Goal: Information Seeking & Learning: Stay updated

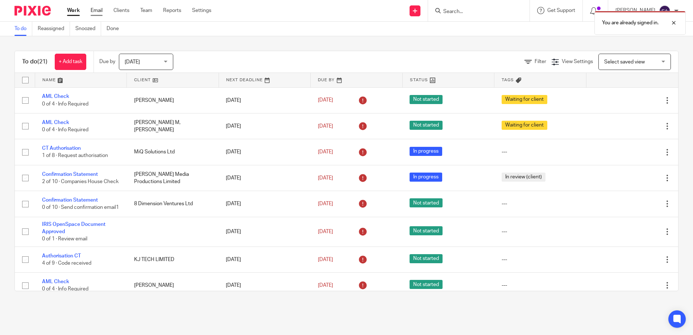
click at [100, 10] on link "Email" at bounding box center [97, 10] width 12 height 7
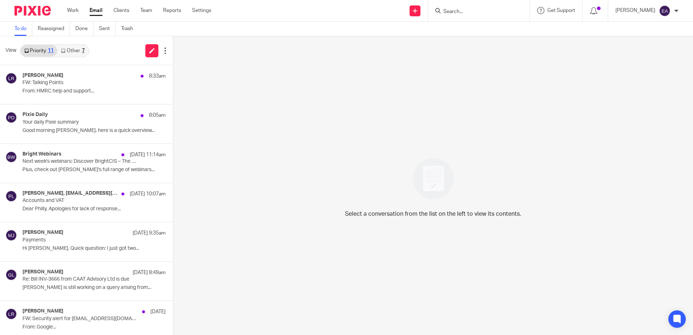
click at [76, 50] on link "Other 7" at bounding box center [72, 51] width 31 height 12
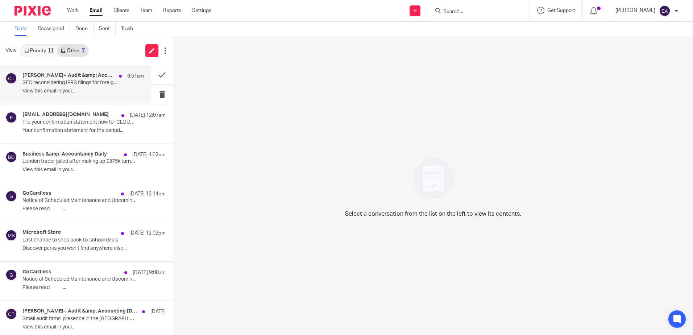
click at [82, 79] on div "[PERSON_NAME]-i Audit &amp; Accounting [DATE] 6:51am" at bounding box center [82, 76] width 121 height 7
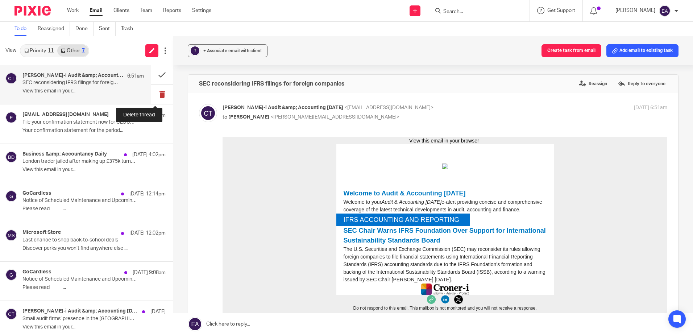
click at [156, 92] on button at bounding box center [162, 94] width 22 height 19
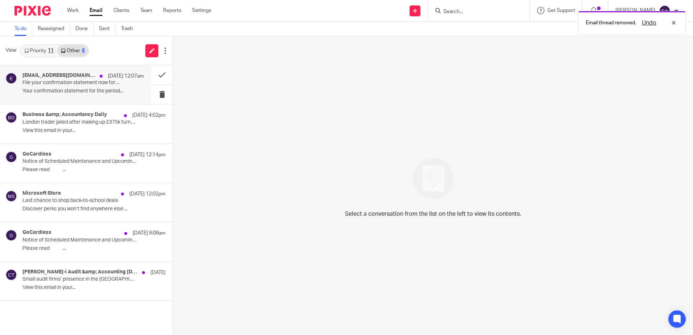
click at [55, 90] on p "Your confirmation statement for the period..." at bounding box center [82, 91] width 121 height 6
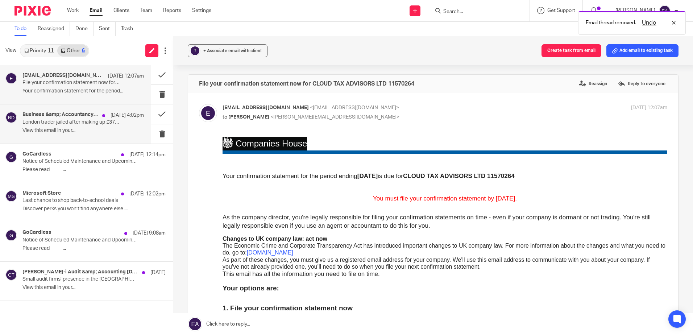
click at [67, 127] on div "Business &amp; Accountancy Daily 12 Sep 4:02pm London trader jailed after makin…" at bounding box center [82, 124] width 121 height 24
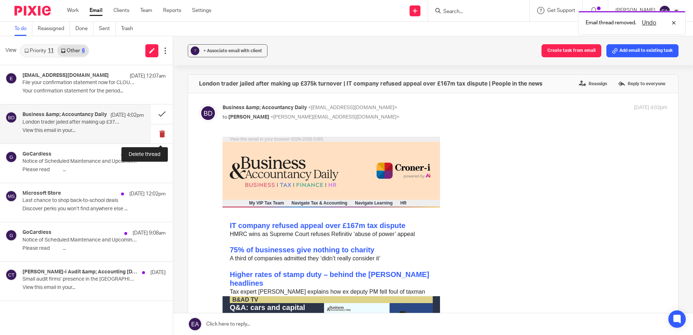
click at [163, 131] on button at bounding box center [162, 133] width 22 height 19
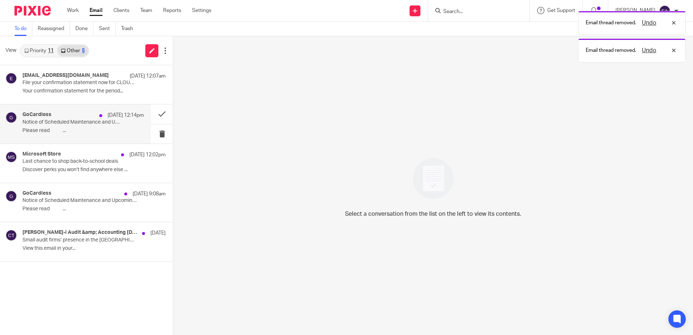
click at [62, 127] on div "GoCardless 12 Sep 12:14pm Notice of Scheduled Maintenance and Upcoming Improvem…" at bounding box center [82, 124] width 121 height 24
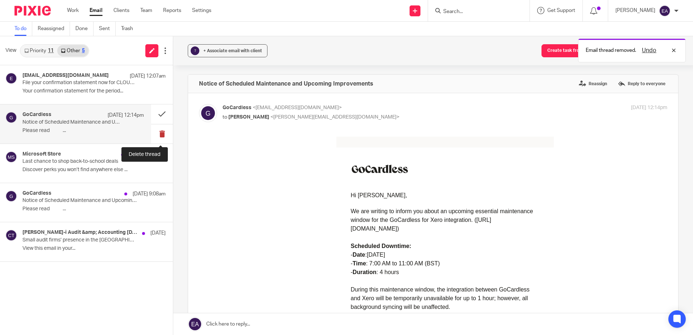
click at [158, 131] on button at bounding box center [162, 133] width 22 height 19
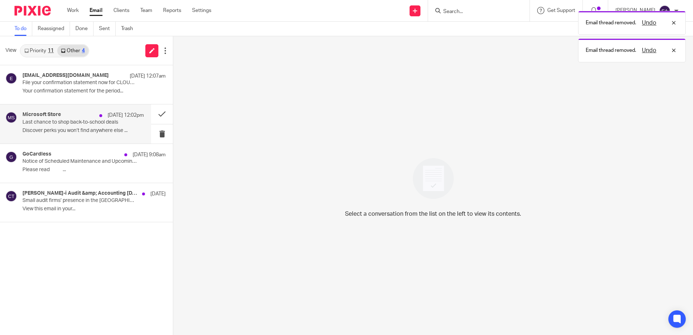
click at [49, 126] on div "Microsoft Store 12 Sep 12:02pm Last chance to shop back-to-school deals Discove…" at bounding box center [82, 124] width 121 height 24
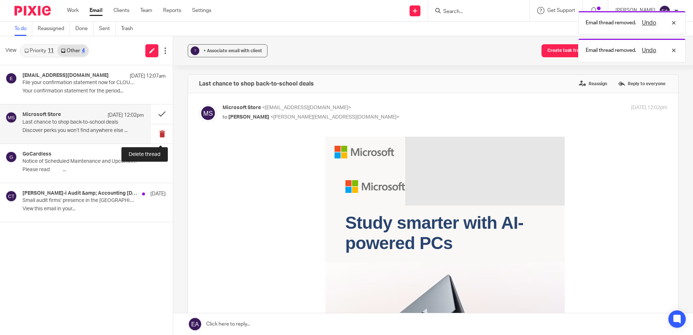
click at [161, 133] on button at bounding box center [162, 133] width 22 height 19
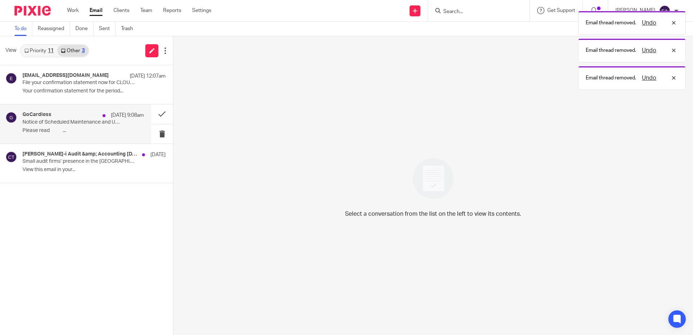
click at [45, 126] on div "GoCardless 12 Sep 9:08am Notice of Scheduled Maintenance and Upcoming Improveme…" at bounding box center [82, 124] width 121 height 24
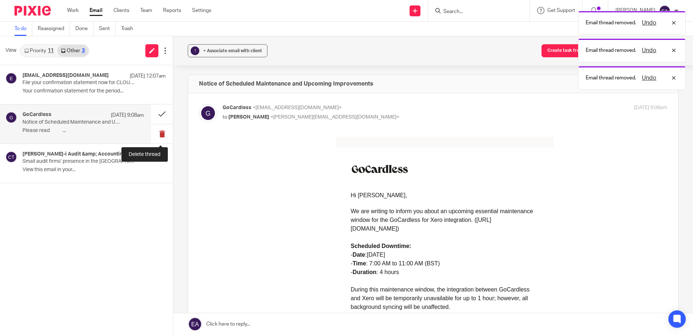
click at [159, 133] on button at bounding box center [162, 133] width 22 height 19
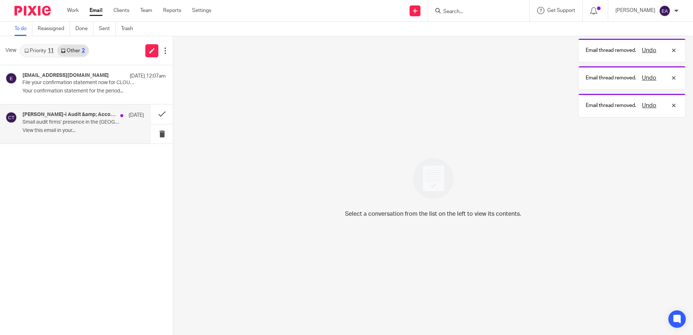
click at [84, 137] on div "Croner-i Audit &amp; Accounting Today 12 Sep Small audit firms’ presence in the…" at bounding box center [75, 123] width 151 height 39
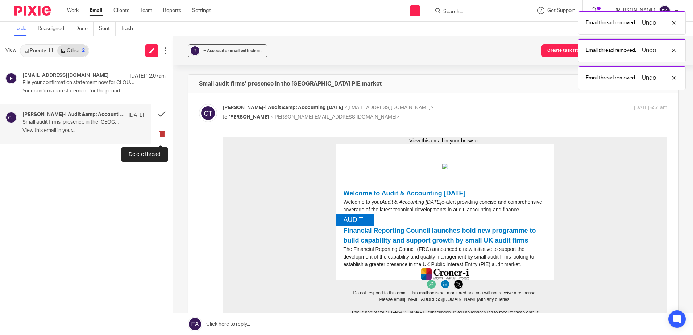
click at [161, 132] on button at bounding box center [162, 133] width 22 height 19
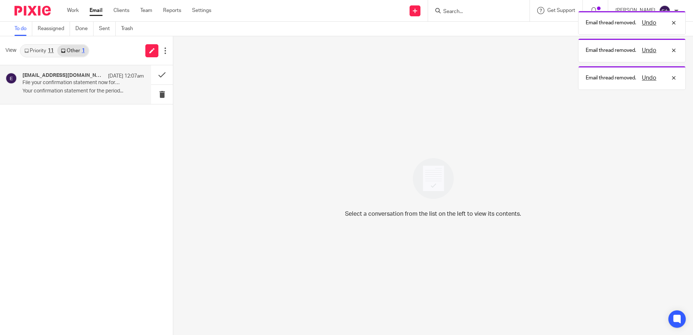
click at [67, 86] on p "File your confirmation statement now for CLOUD TAX ADVISORS LTD 11570264" at bounding box center [70, 83] width 97 height 6
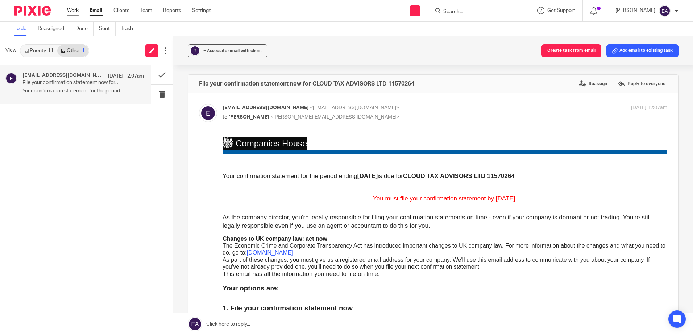
click at [72, 10] on link "Work" at bounding box center [73, 10] width 12 height 7
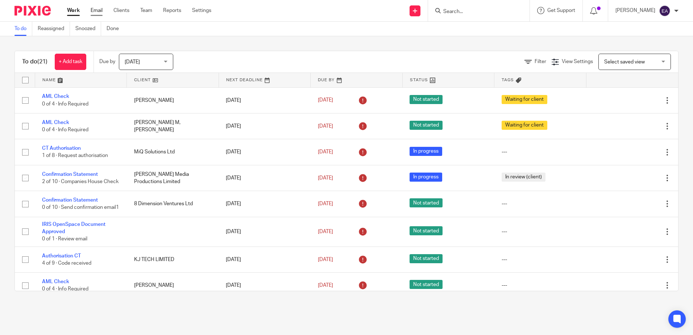
click at [98, 11] on link "Email" at bounding box center [97, 10] width 12 height 7
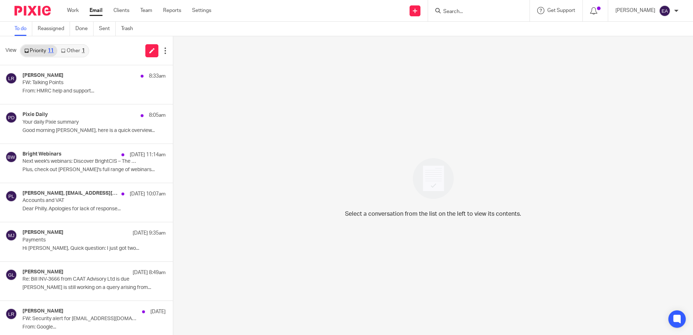
click at [42, 51] on link "Priority 11" at bounding box center [39, 51] width 37 height 12
click at [67, 86] on div "Lizzy Riley 8:33am FW: Talking Points From: HMRC help and support..." at bounding box center [82, 85] width 121 height 24
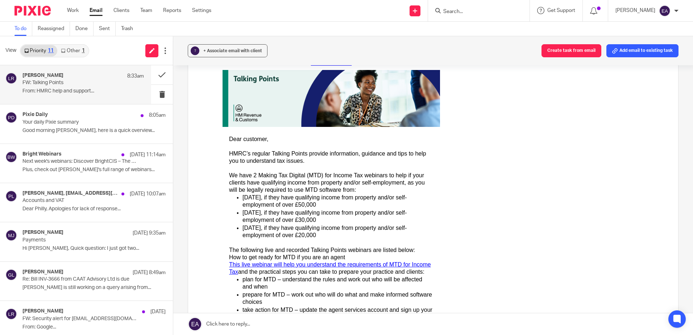
scroll to position [109, 0]
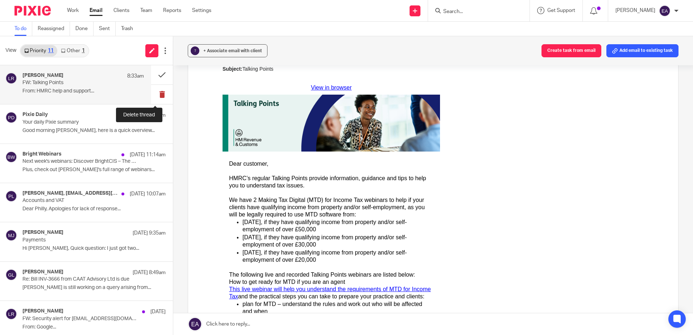
click at [158, 94] on button at bounding box center [162, 94] width 22 height 19
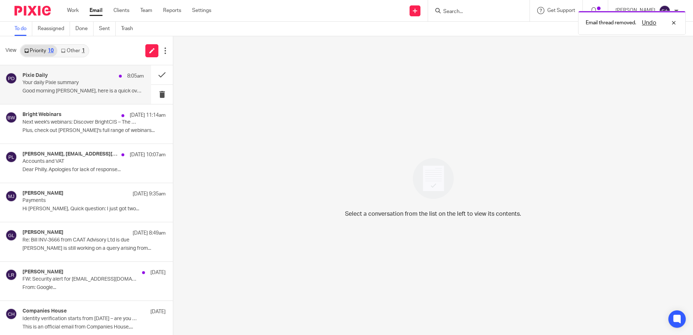
click at [27, 84] on p "Your daily Pixie summary" at bounding box center [70, 83] width 97 height 6
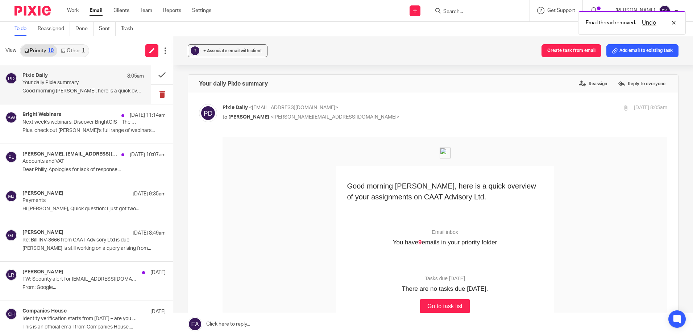
scroll to position [0, 0]
click at [154, 91] on button at bounding box center [162, 94] width 22 height 19
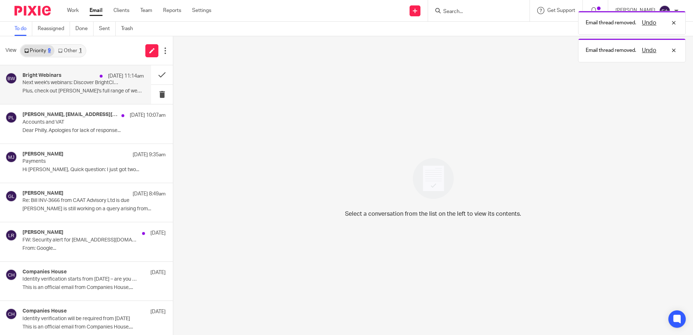
click at [51, 83] on p "Next week's webinars: Discover BrightCIS – The Future of CIS payments in the Cl…" at bounding box center [70, 83] width 97 height 6
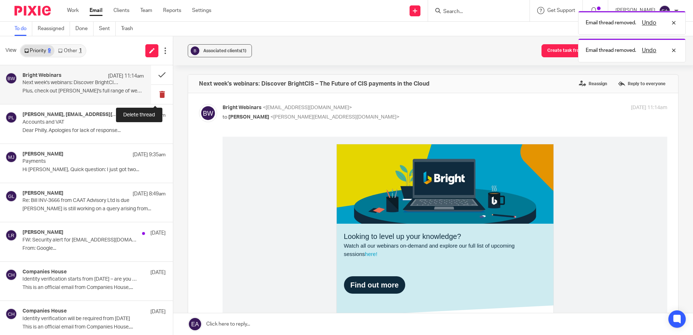
click at [154, 95] on button at bounding box center [162, 94] width 22 height 19
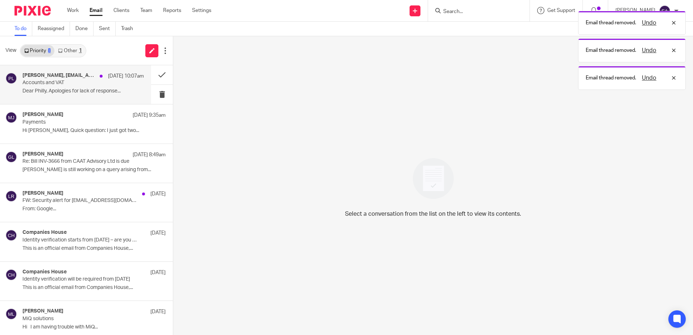
drag, startPoint x: 56, startPoint y: 85, endPoint x: 69, endPoint y: 92, distance: 14.8
click at [56, 84] on p "Accounts and VAT" at bounding box center [70, 83] width 97 height 6
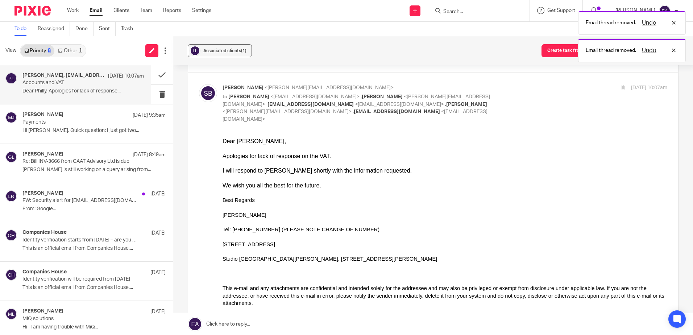
scroll to position [145, 0]
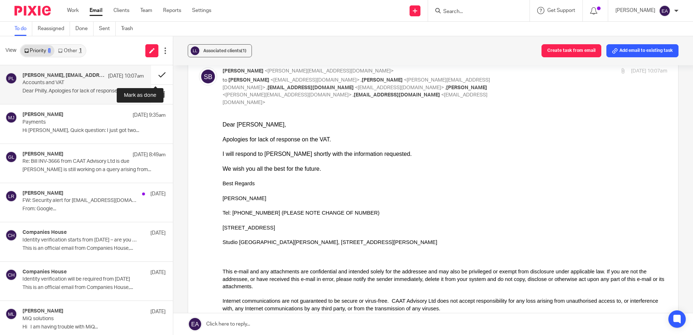
click at [152, 75] on button at bounding box center [162, 74] width 22 height 19
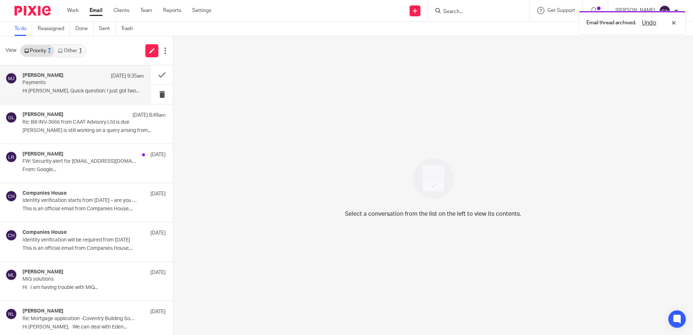
click at [53, 84] on p "Payments" at bounding box center [70, 83] width 97 height 6
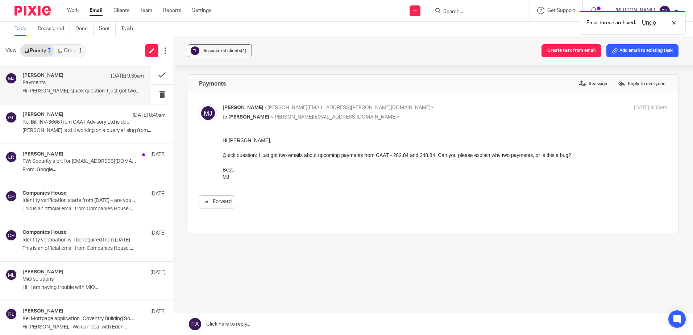
scroll to position [0, 0]
click at [53, 121] on p "Re: Bill INV-3666 from CAAT Advisory Ltd is due" at bounding box center [70, 122] width 97 height 6
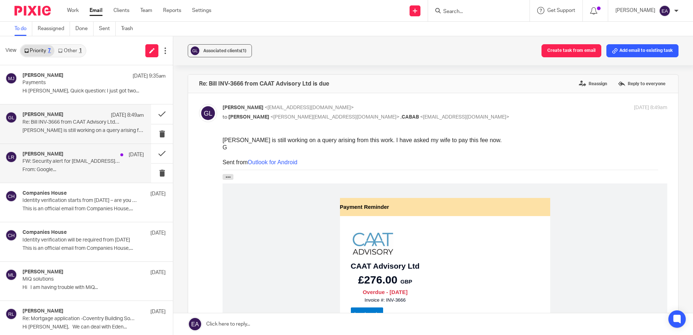
click at [94, 173] on p "From: Google..." at bounding box center [82, 170] width 121 height 6
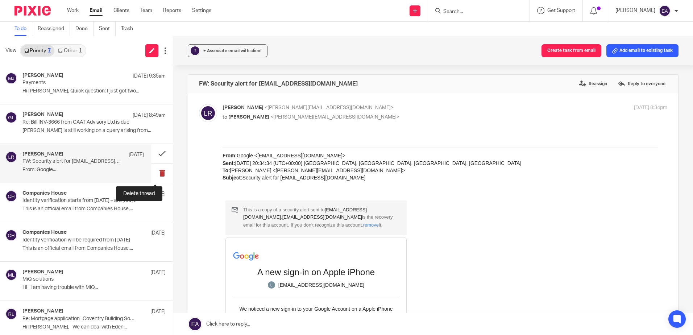
click at [156, 173] on button at bounding box center [162, 173] width 22 height 19
